Goal: Check status: Check status

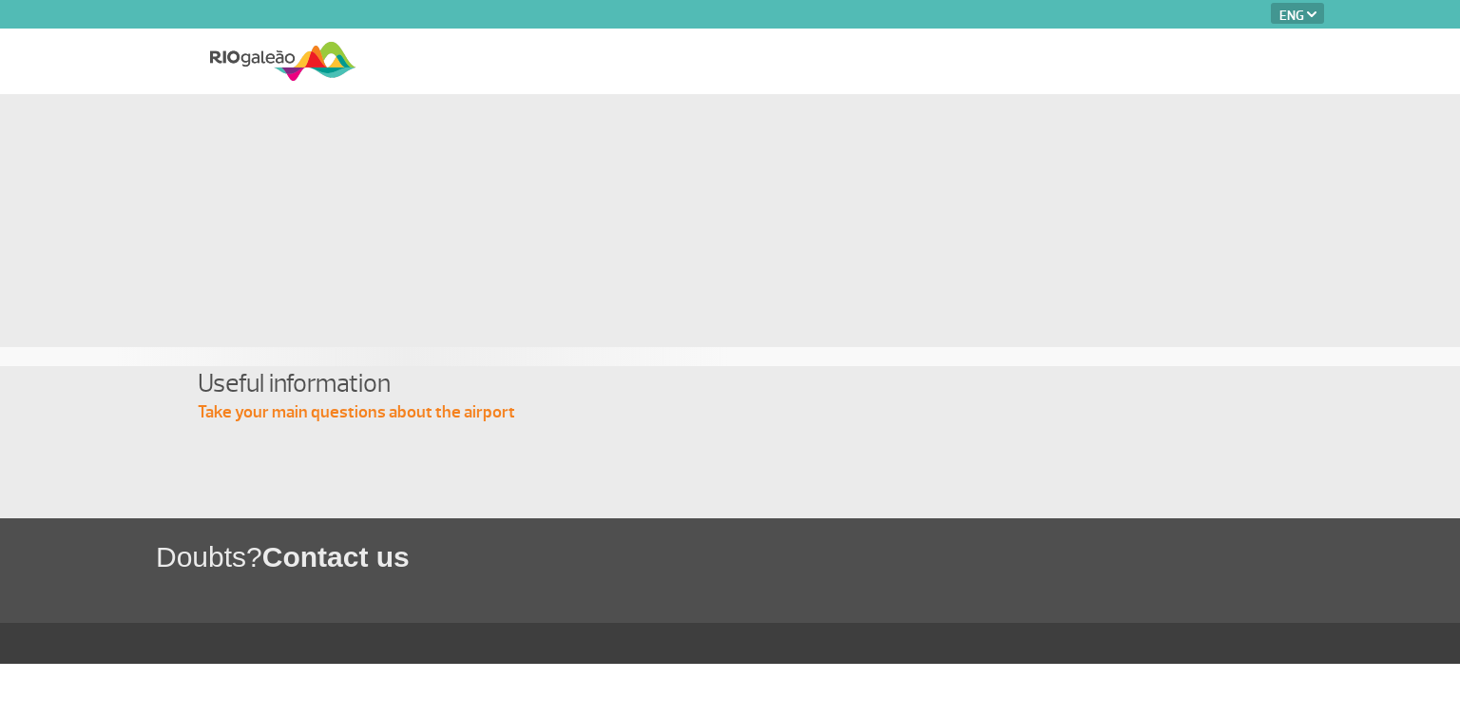
select select "en"
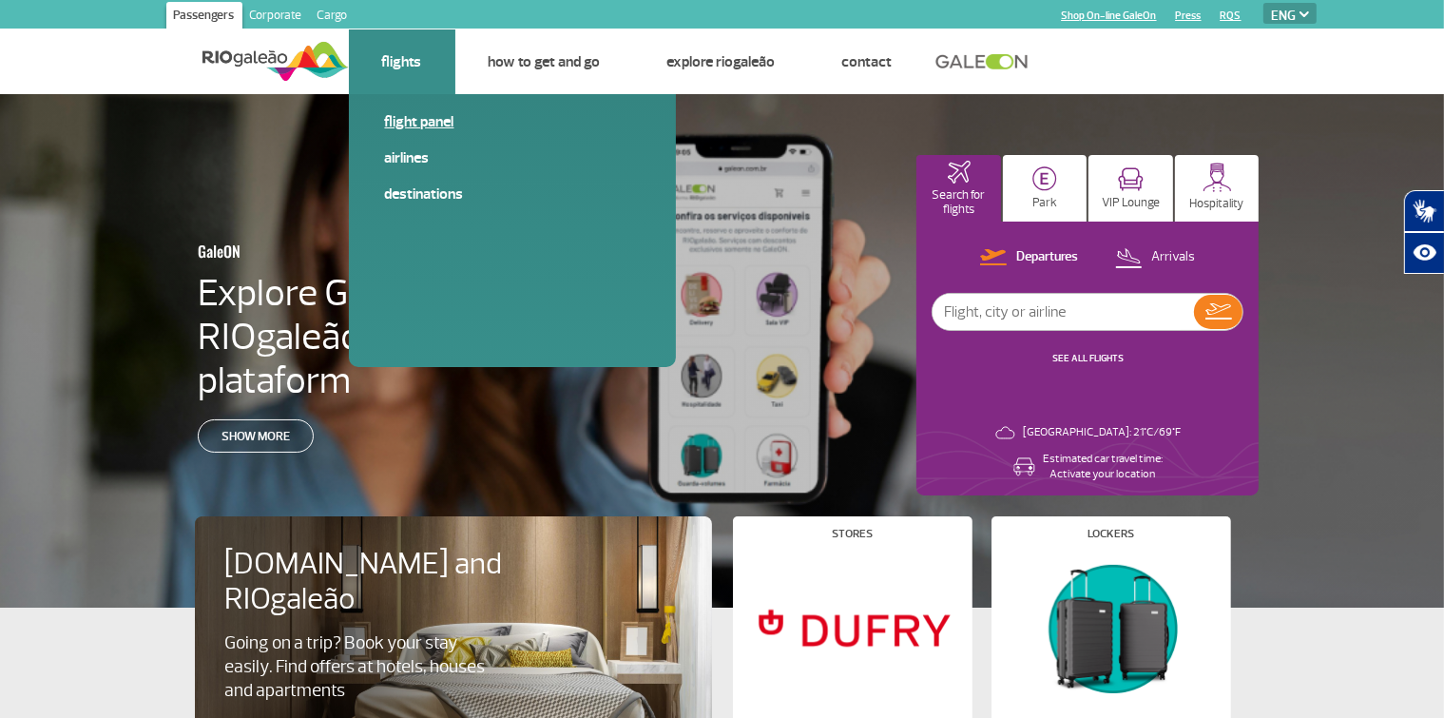
click at [426, 118] on link "Flight panel" at bounding box center [512, 121] width 255 height 21
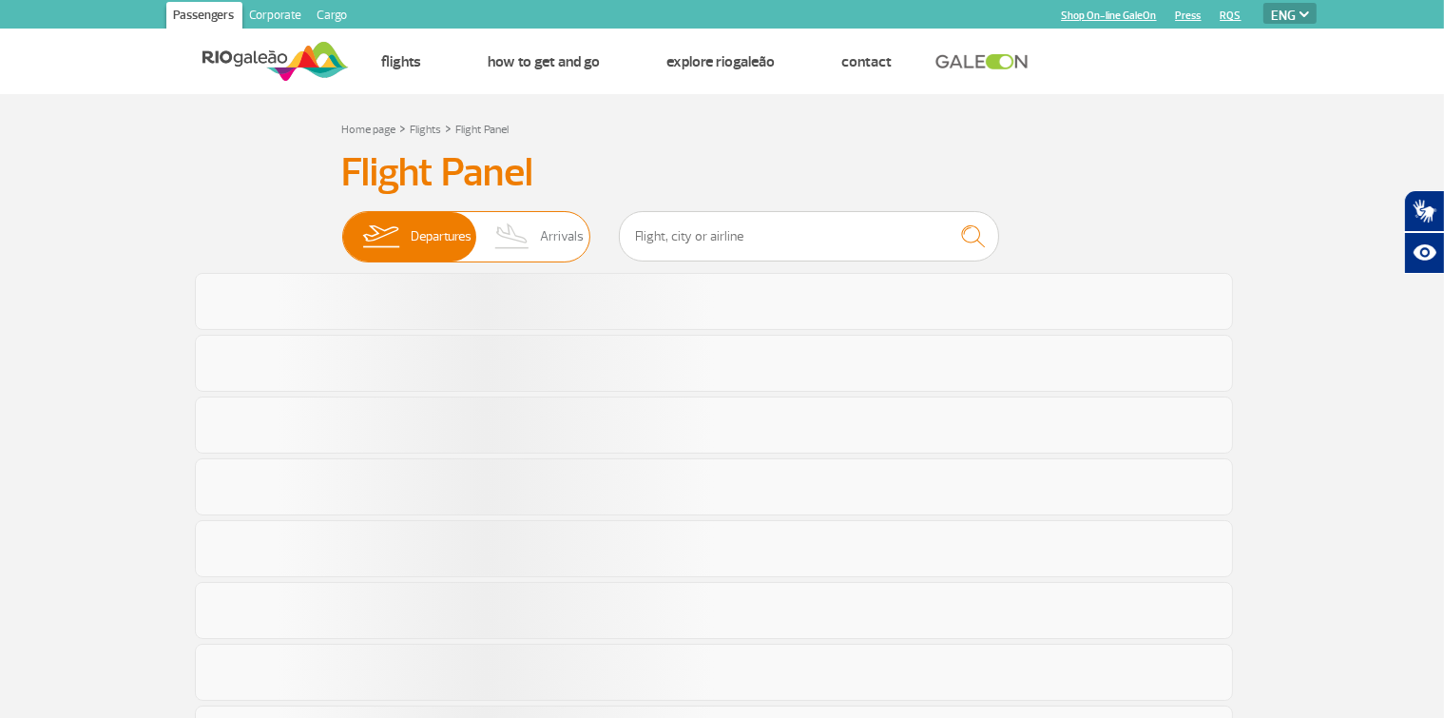
click at [518, 234] on img at bounding box center [513, 236] width 56 height 49
click at [342, 227] on input "Departures Arrivals" at bounding box center [342, 227] width 0 height 0
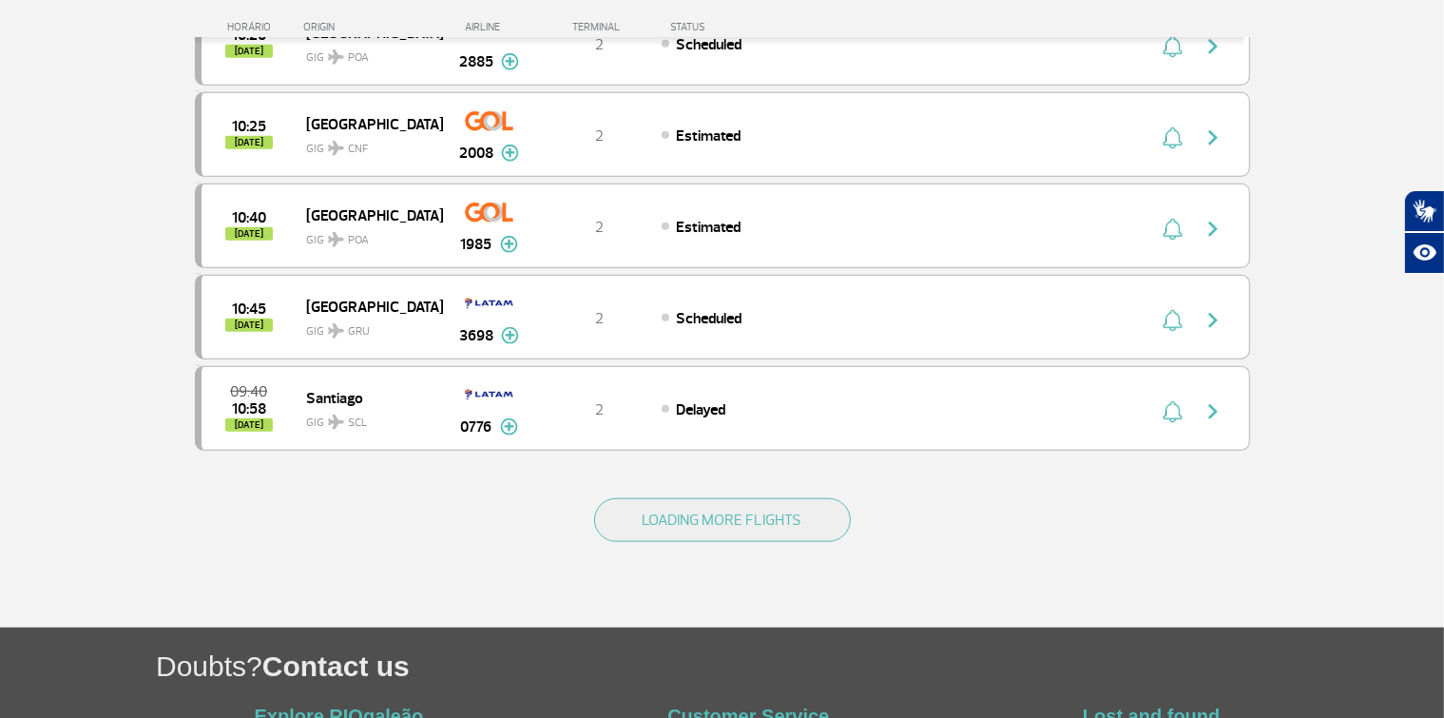
scroll to position [1685, 0]
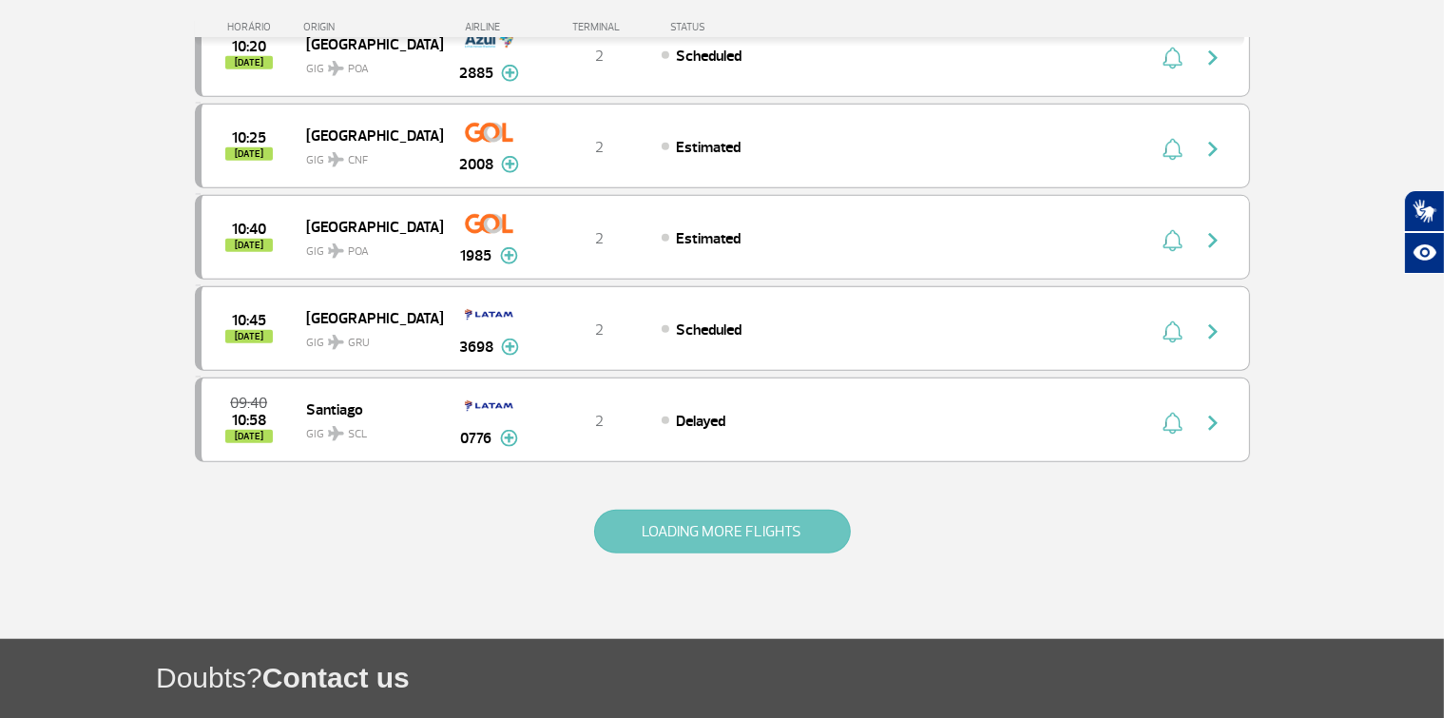
click at [726, 512] on button "LOADING MORE FLIGHTS" at bounding box center [722, 532] width 257 height 44
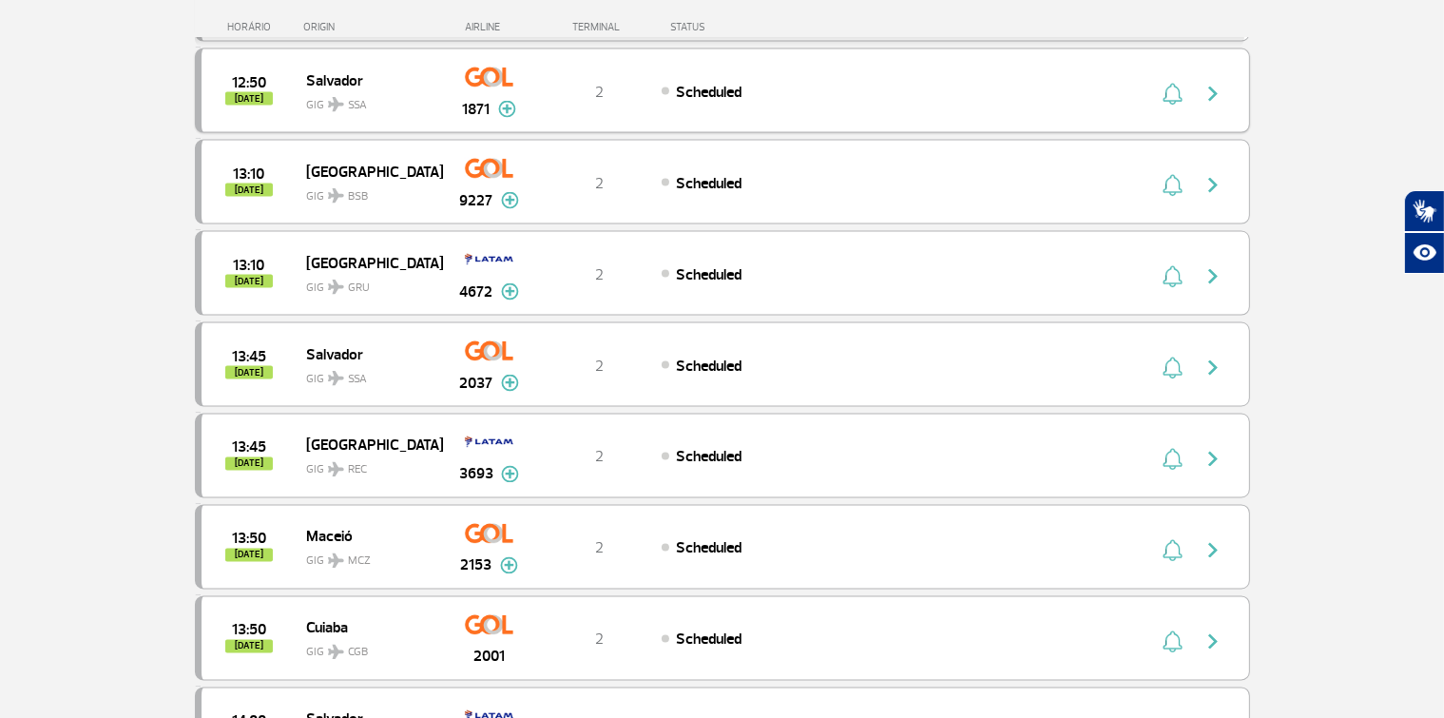
scroll to position [3460, 0]
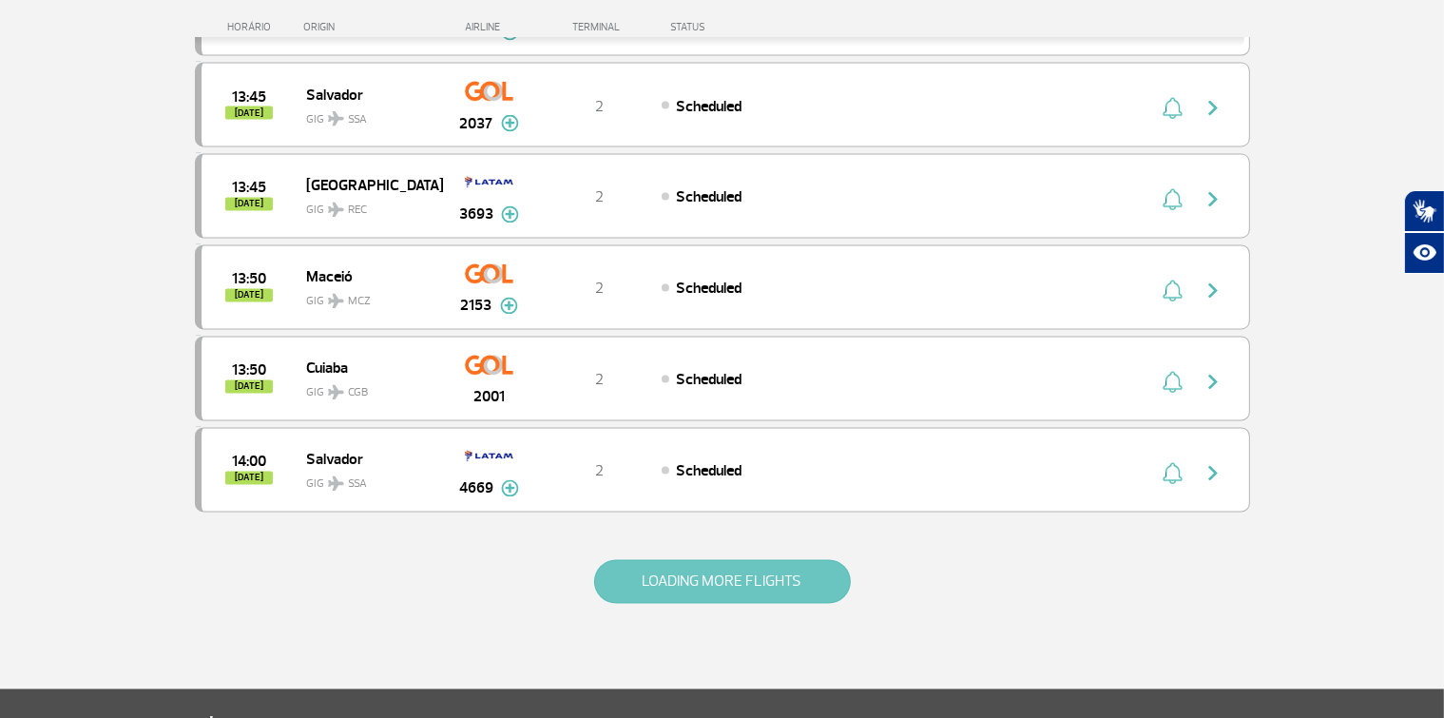
click at [710, 560] on button "LOADING MORE FLIGHTS" at bounding box center [722, 582] width 257 height 44
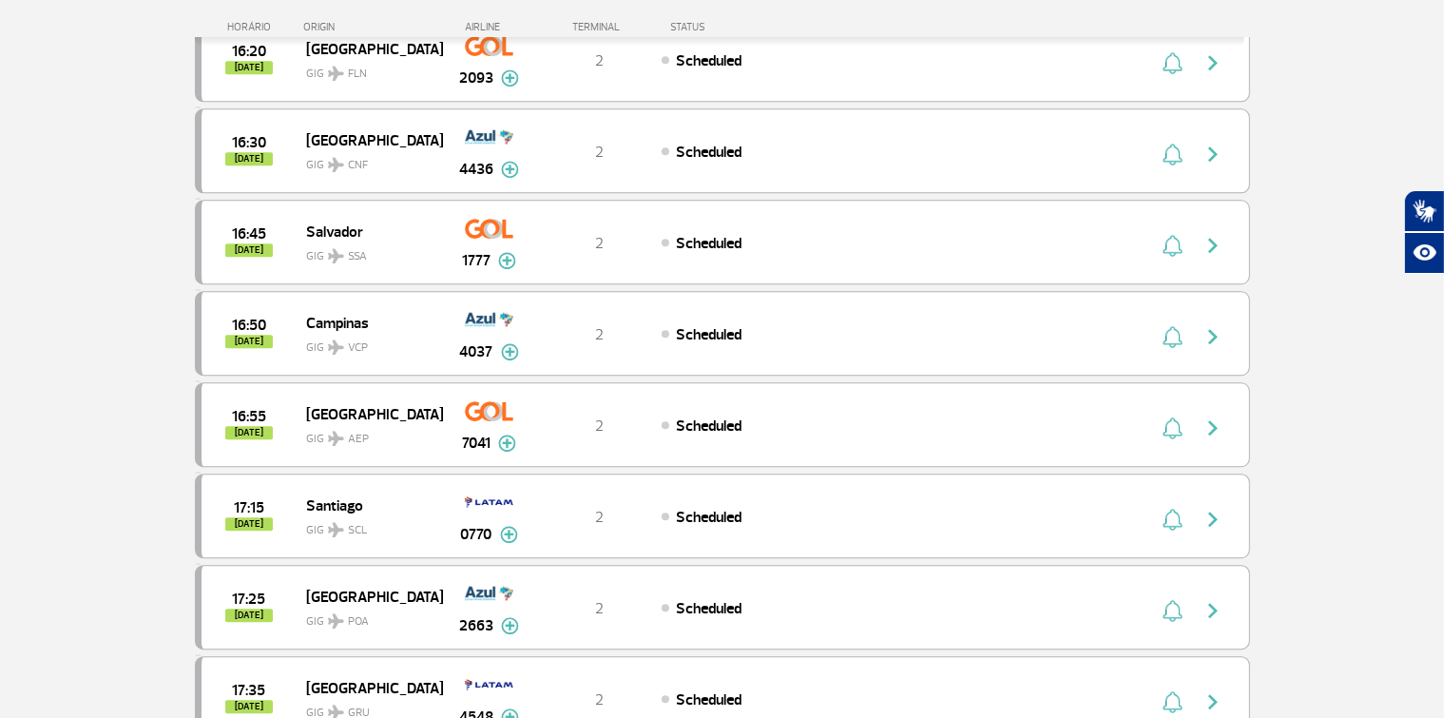
scroll to position [5234, 0]
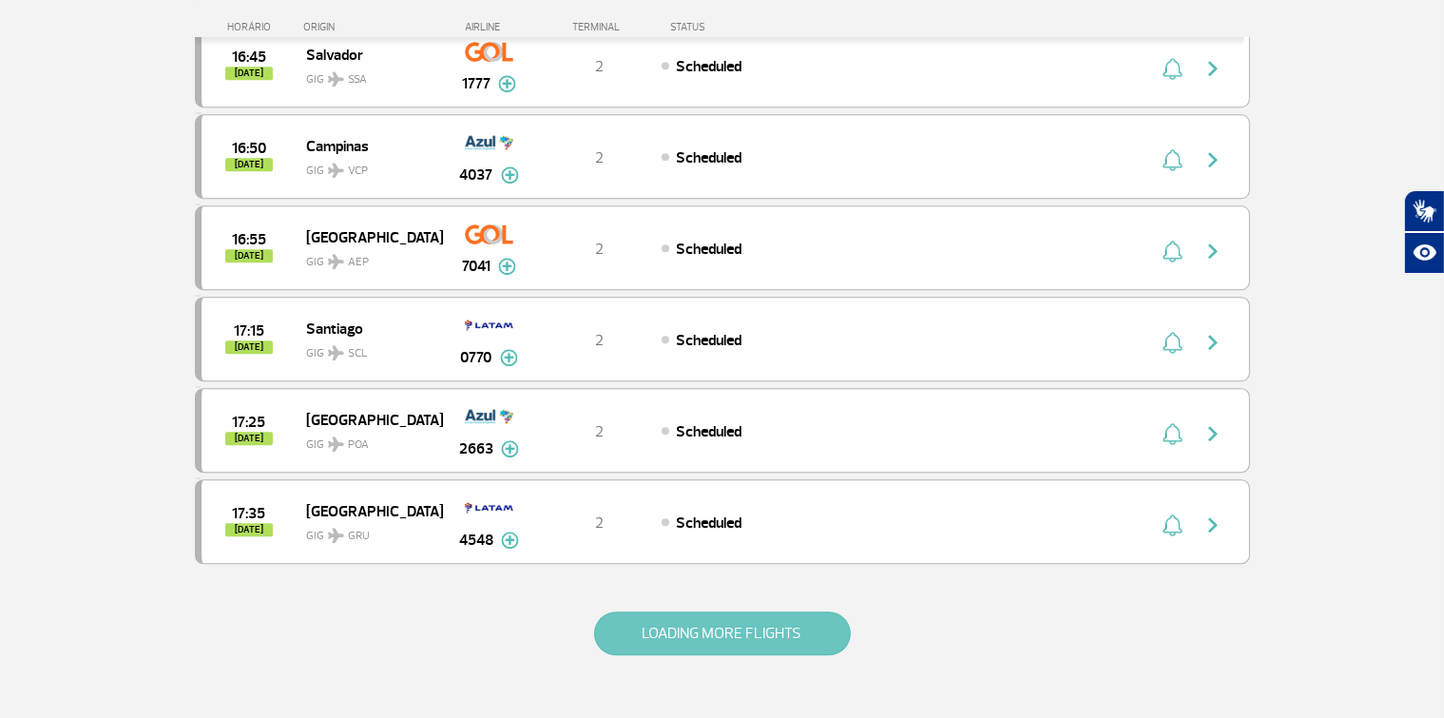
click at [772, 611] on button "LOADING MORE FLIGHTS" at bounding box center [722, 633] width 257 height 44
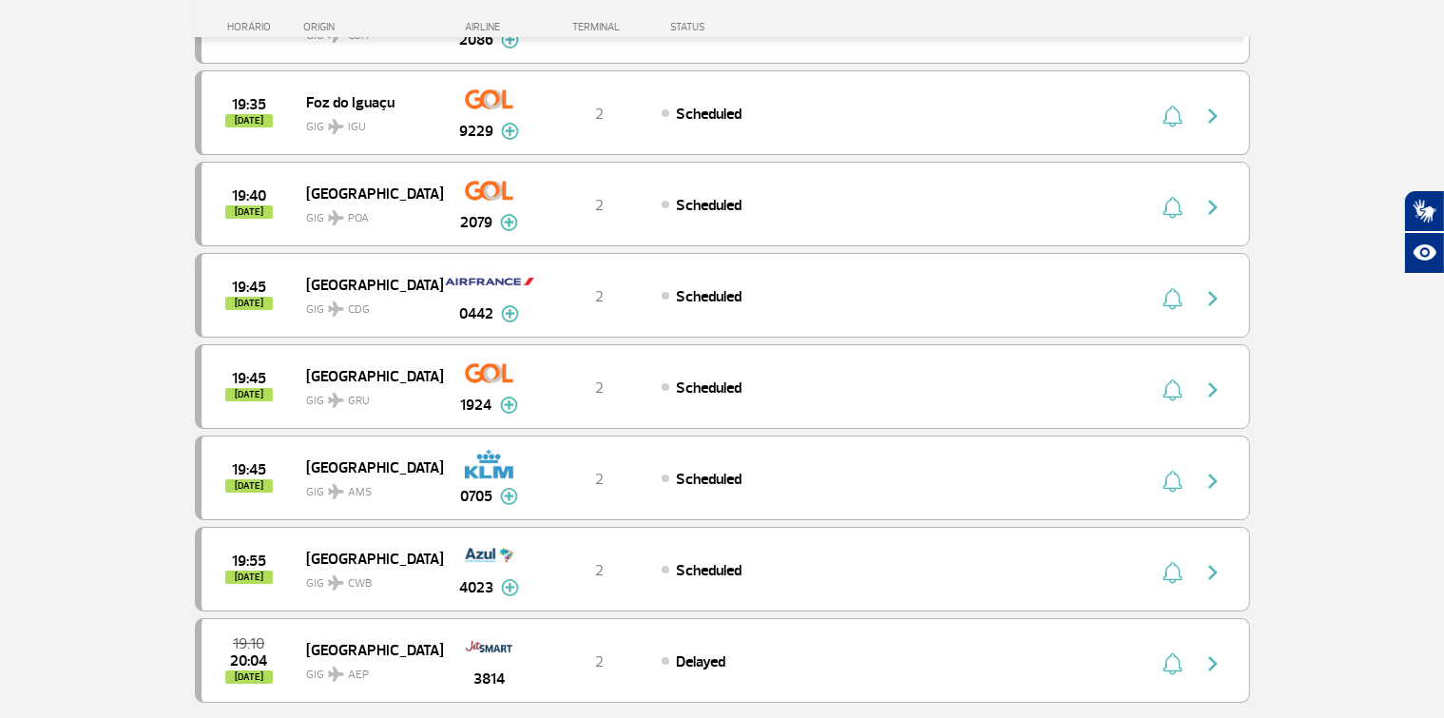
scroll to position [7097, 0]
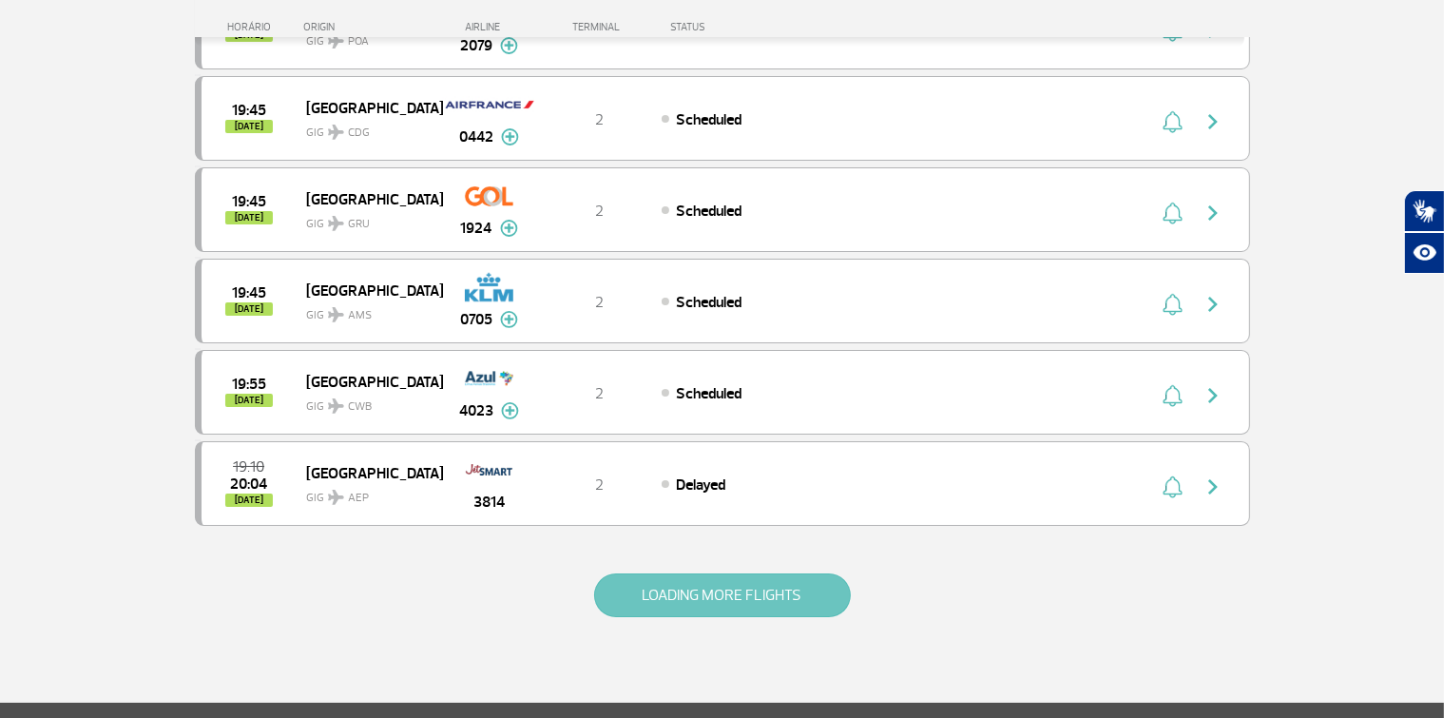
click at [760, 573] on button "LOADING MORE FLIGHTS" at bounding box center [722, 595] width 257 height 44
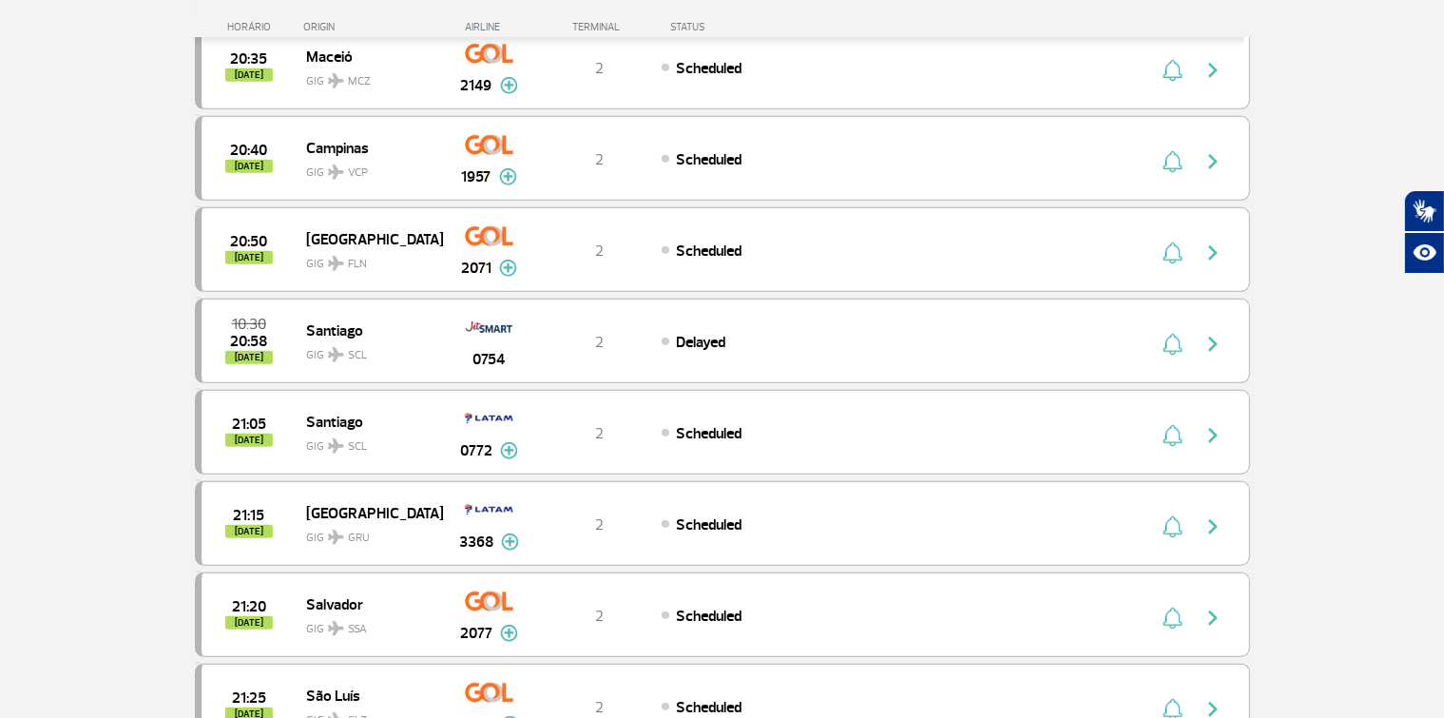
scroll to position [8783, 0]
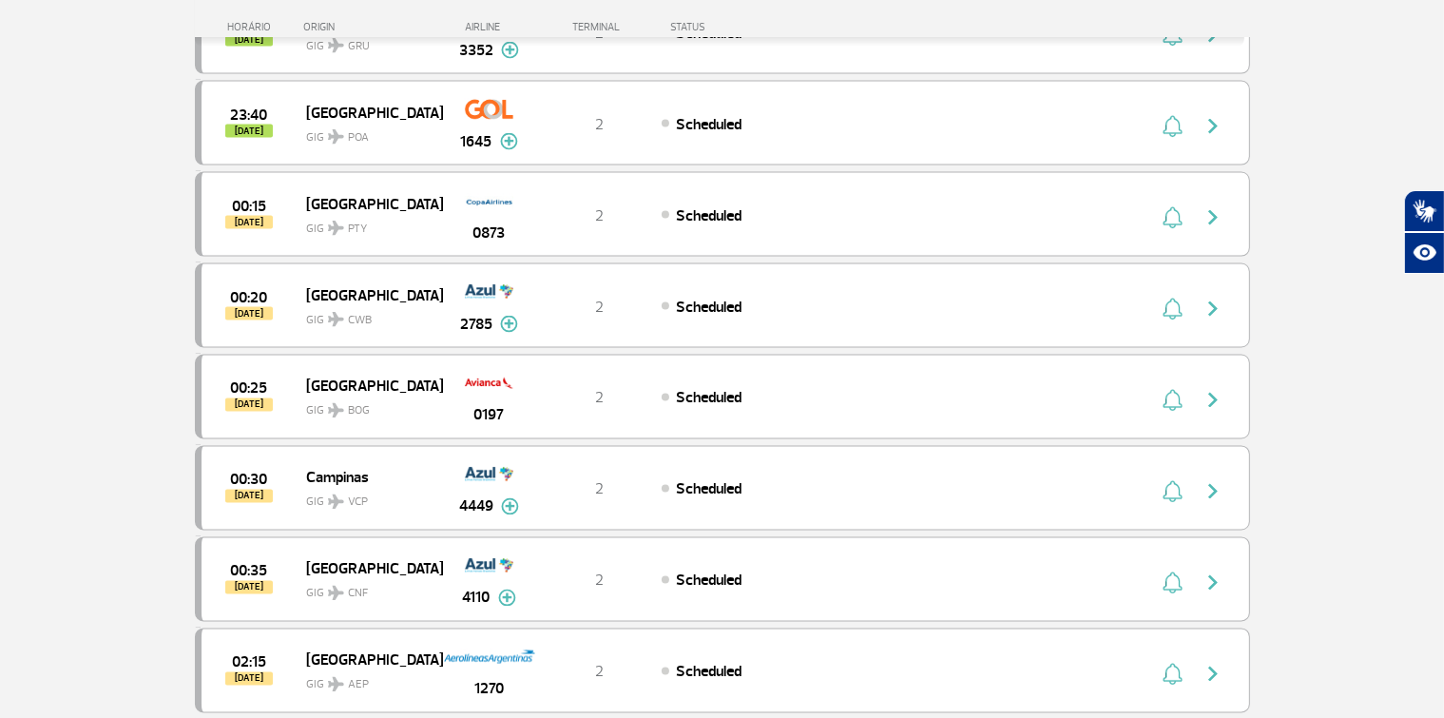
scroll to position [10646, 0]
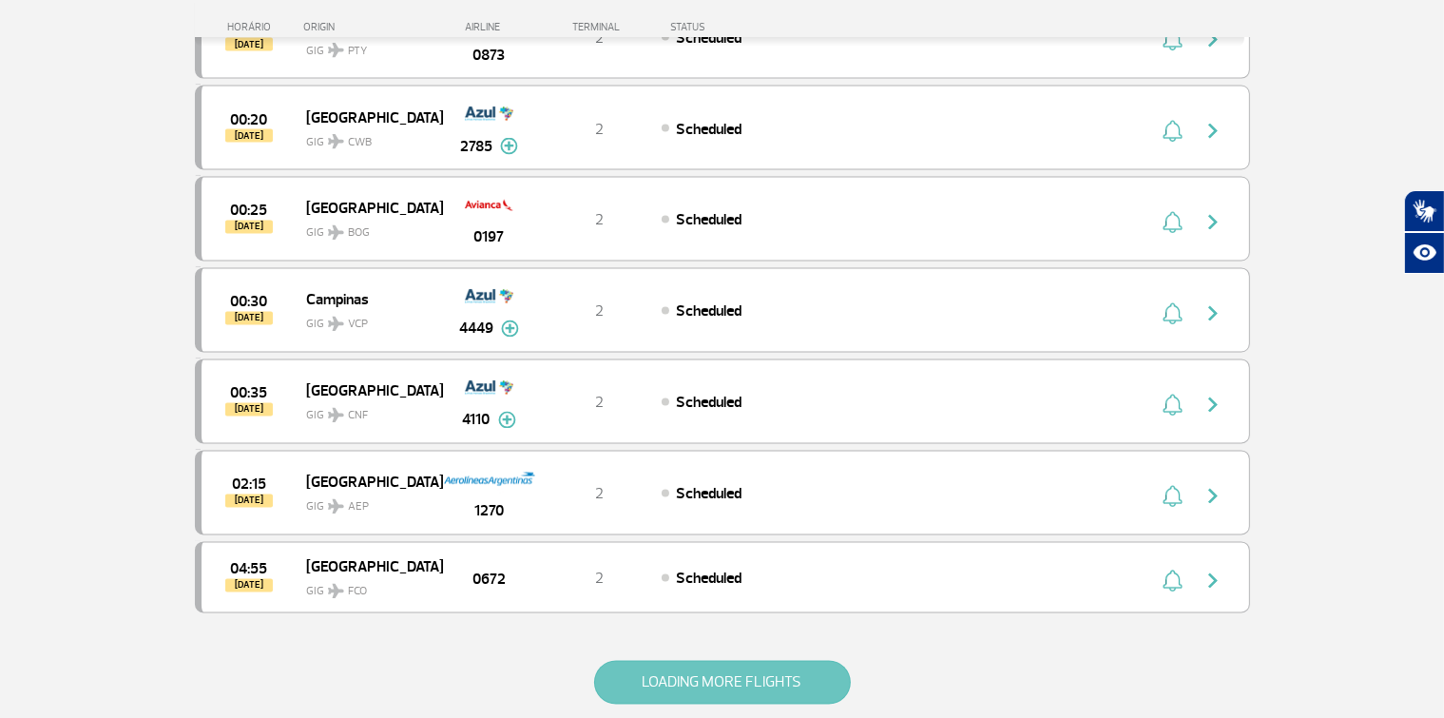
click at [677, 661] on button "LOADING MORE FLIGHTS" at bounding box center [722, 683] width 257 height 44
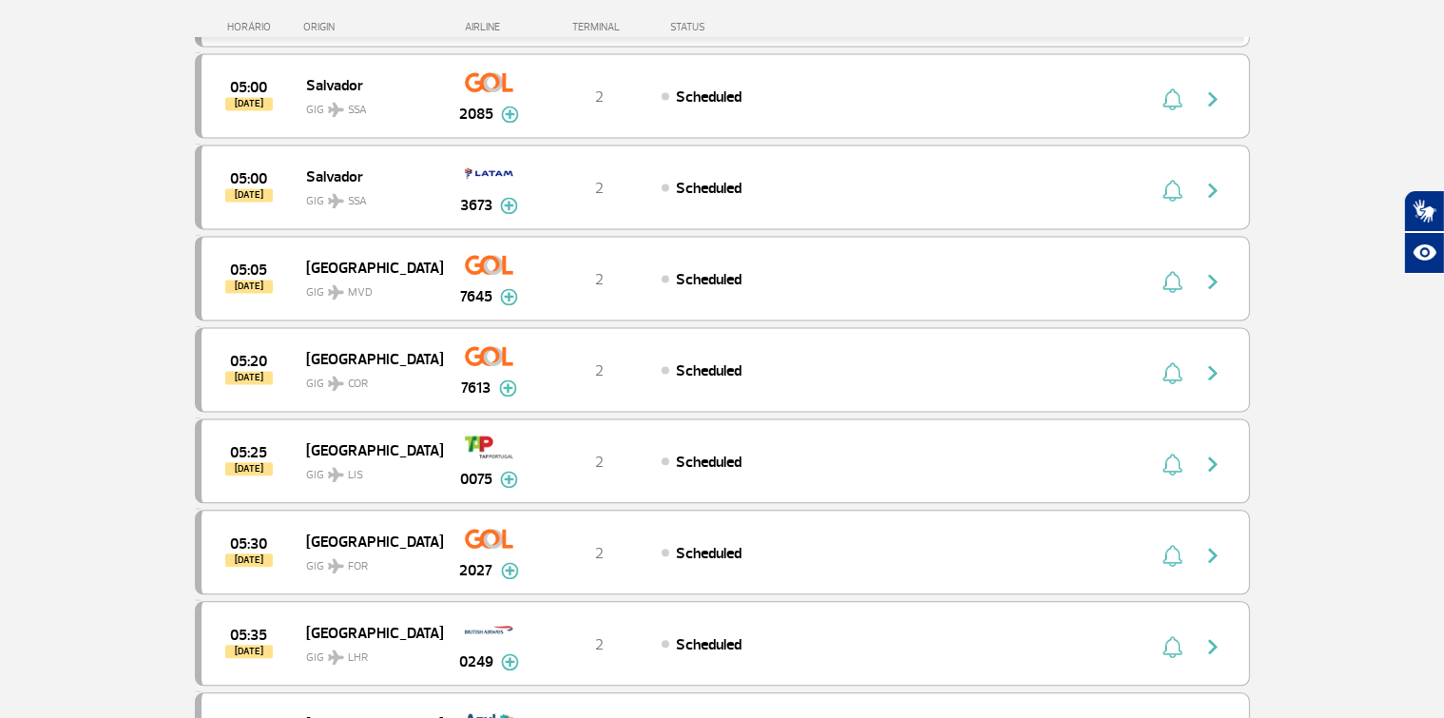
scroll to position [11356, 0]
